Goal: Check status

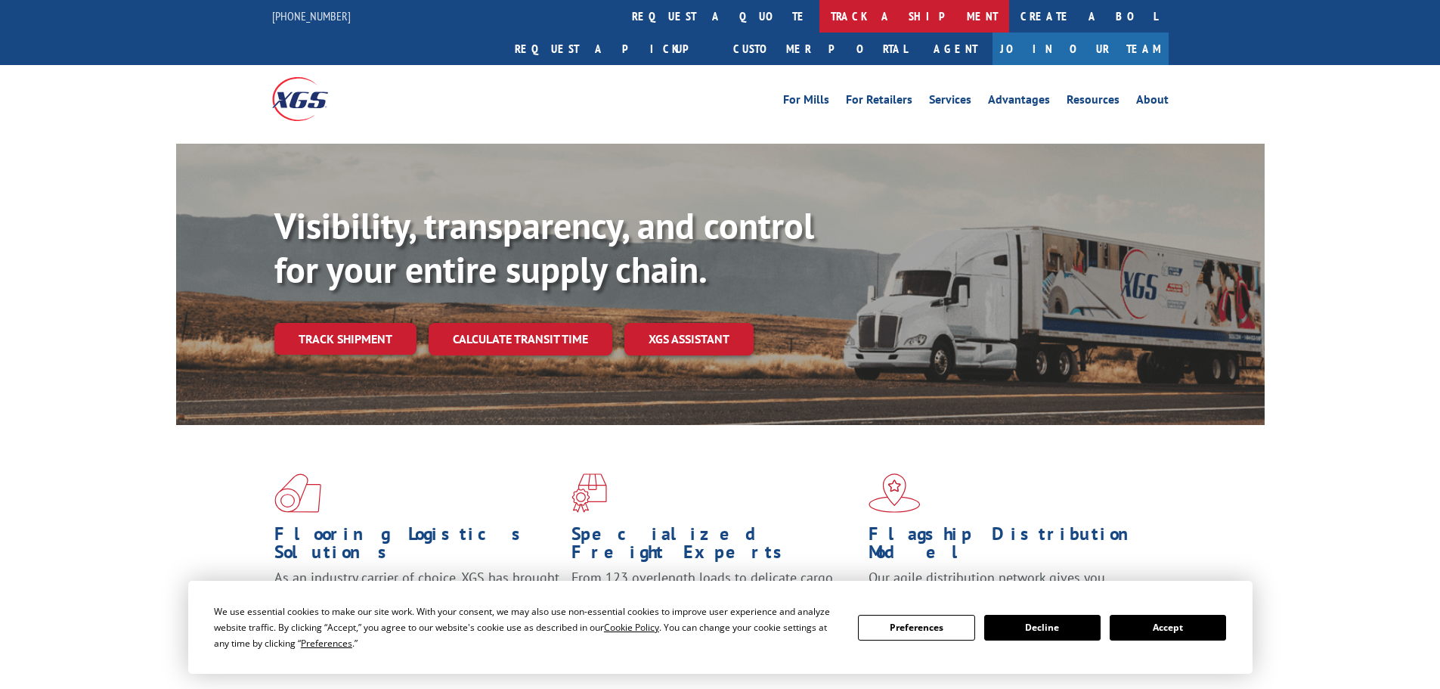
click at [819, 17] on link "track a shipment" at bounding box center [914, 16] width 190 height 32
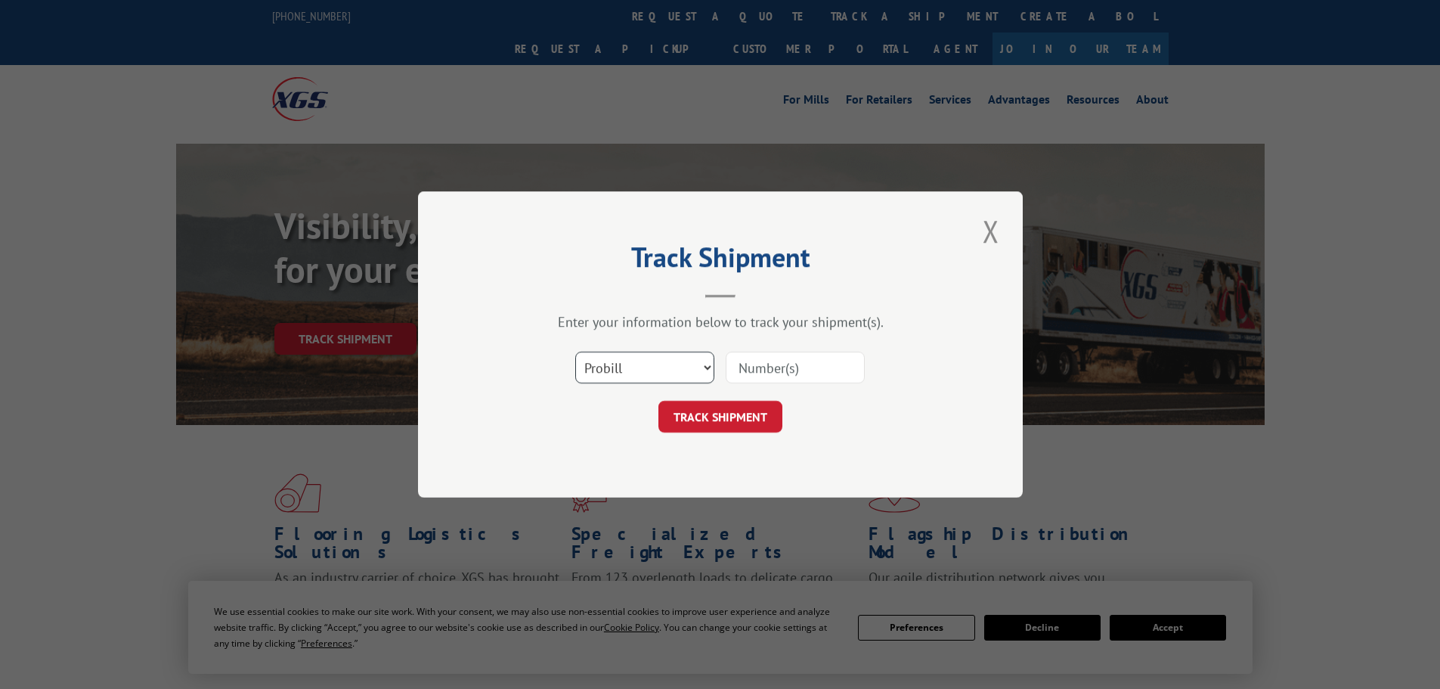
click at [639, 376] on select "Select category... Probill BOL PO" at bounding box center [644, 367] width 139 height 32
select select "po"
click at [575, 351] on select "Select category... Probill BOL PO" at bounding box center [644, 367] width 139 height 32
click at [772, 373] on input at bounding box center [795, 367] width 139 height 32
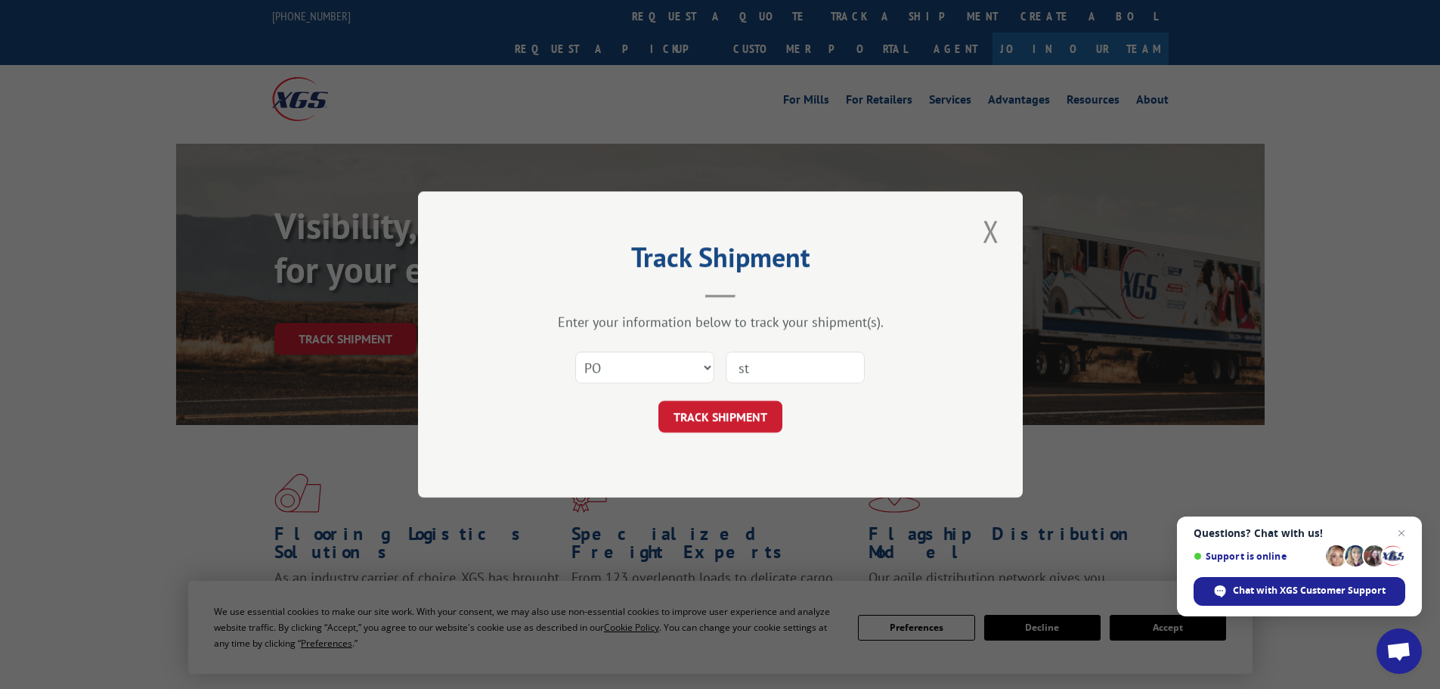
type input "s"
type input "cg59c2sw"
click at [756, 415] on button "TRACK SHIPMENT" at bounding box center [720, 417] width 124 height 32
